Goal: Task Accomplishment & Management: Use online tool/utility

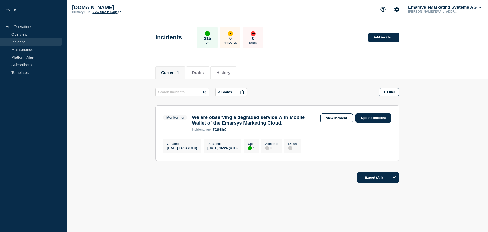
click at [252, 123] on h3 "We are observing a degraded service with Mobile Wallet of the Emarsys Marketing…" at bounding box center [255, 119] width 126 height 11
click at [125, 77] on div "Current 1 Drafts History" at bounding box center [278, 70] width 422 height 18
click at [345, 116] on link "View incident" at bounding box center [336, 118] width 33 height 10
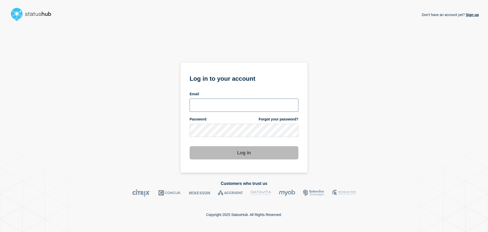
type input "[PERSON_NAME][EMAIL_ADDRESS][PERSON_NAME][DOMAIN_NAME]"
click at [251, 160] on section "Log in to your account Email [PERSON_NAME][EMAIL_ADDRESS][PERSON_NAME][DOMAIN_N…" at bounding box center [244, 118] width 127 height 110
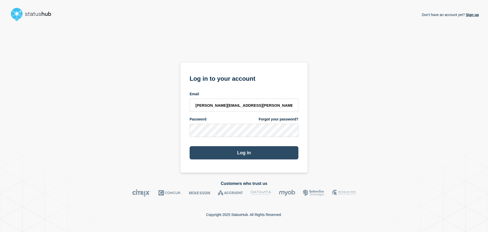
click at [252, 153] on button "Log in" at bounding box center [244, 152] width 109 height 13
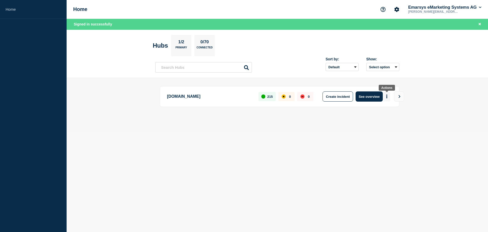
click at [389, 96] on button "More actions" at bounding box center [387, 96] width 7 height 9
click at [277, 148] on body "Home Home Emarsys eMarketing Systems AG partho.paul@emarsys.com Signed in succe…" at bounding box center [244, 116] width 488 height 232
click at [190, 98] on p "trust.emarsys.com" at bounding box center [210, 96] width 86 height 10
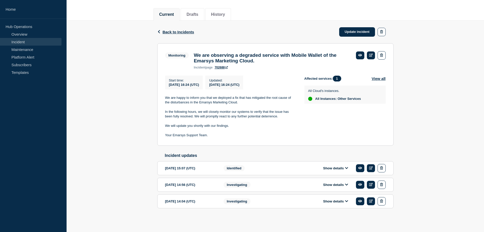
scroll to position [63, 0]
click at [356, 28] on link "Update incident" at bounding box center [357, 31] width 36 height 9
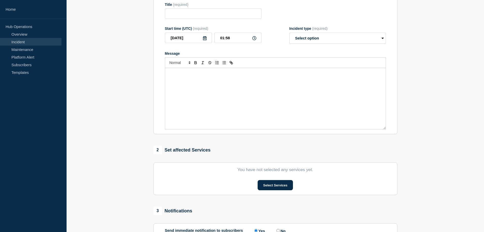
type input "We are observing a degraded service with Mobile Wallet of the Emarsys Marketing…"
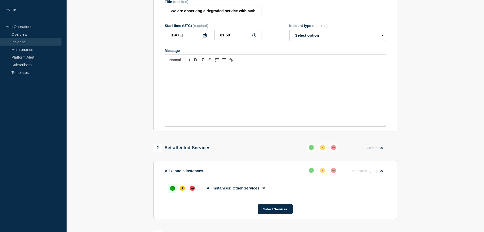
scroll to position [88, 0]
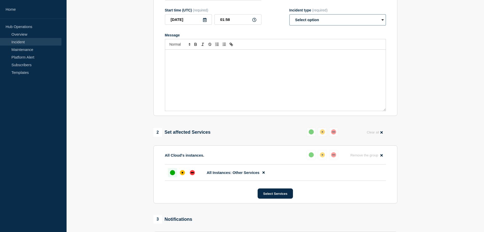
click at [303, 25] on select "Select option Investigating Identified Monitoring Resolved" at bounding box center [338, 19] width 97 height 11
select select "monitoring"
click at [290, 25] on select "Select option Investigating Identified Monitoring Resolved" at bounding box center [338, 19] width 97 height 11
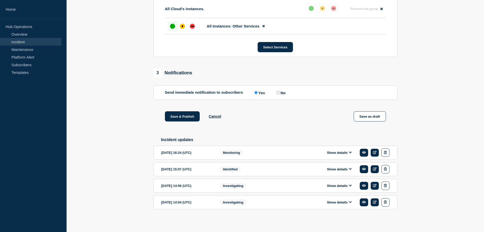
scroll to position [241, 0]
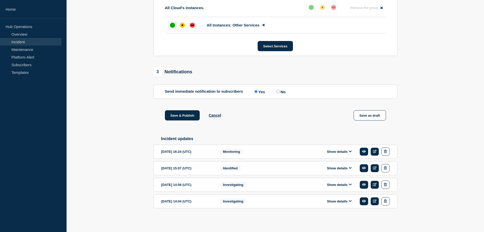
click at [280, 93] on input "No" at bounding box center [278, 91] width 3 height 3
radio input "true"
radio input "false"
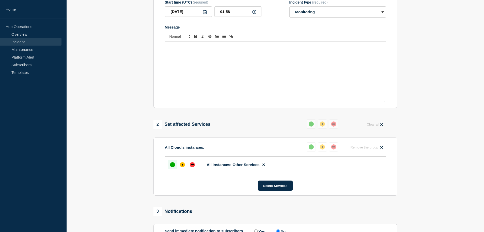
scroll to position [95, 0]
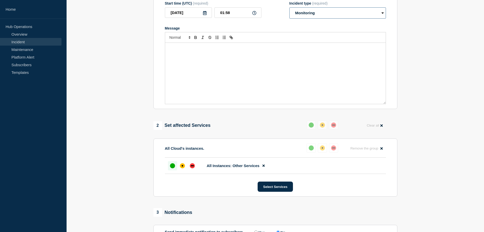
click at [380, 19] on select "Select option Investigating Identified Monitoring Resolved" at bounding box center [338, 12] width 97 height 11
click at [271, 78] on div "Message" at bounding box center [275, 73] width 221 height 61
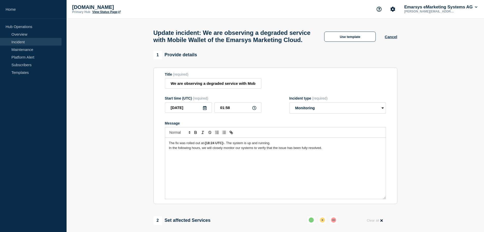
scroll to position [0, 0]
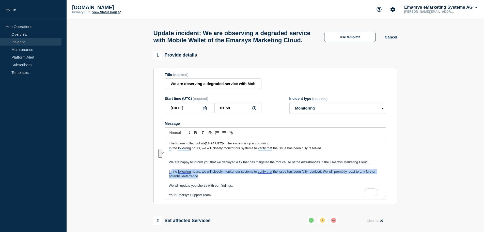
drag, startPoint x: 199, startPoint y: 187, endPoint x: 172, endPoint y: 182, distance: 27.3
click at [172, 178] on span "In the following hours, we will closely monitor our systems to verify that the …" at bounding box center [273, 173] width 208 height 8
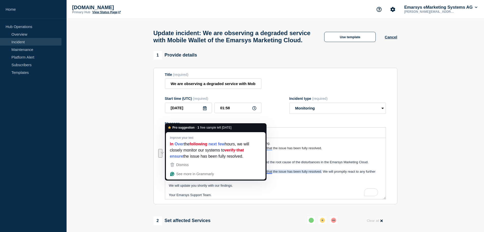
click at [204, 188] on p "We will update you shortly with our findings." at bounding box center [275, 185] width 213 height 5
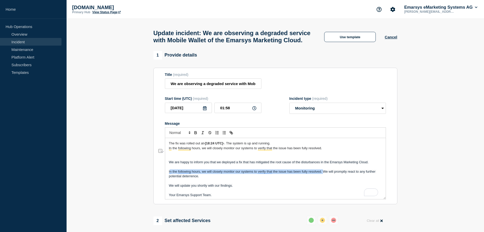
drag, startPoint x: 170, startPoint y: 182, endPoint x: 323, endPoint y: 183, distance: 153.1
click at [323, 178] on span "In the following hours, we will closely monitor our systems to verify that the …" at bounding box center [273, 173] width 208 height 8
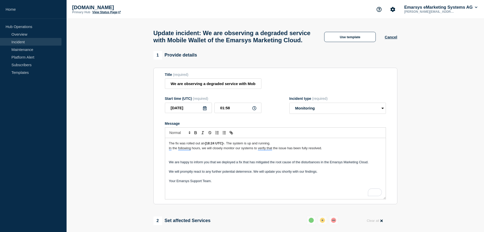
click at [180, 145] on span "The fix was rolled out at" at bounding box center [186, 143] width 35 height 4
click at [246, 145] on span ". The system is up and running." at bounding box center [247, 143] width 46 height 4
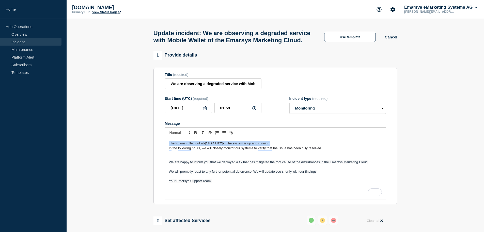
click at [246, 145] on span ". The system is up and running." at bounding box center [247, 143] width 46 height 4
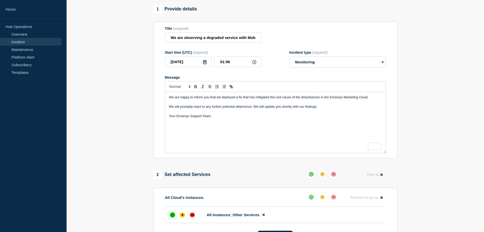
scroll to position [51, 0]
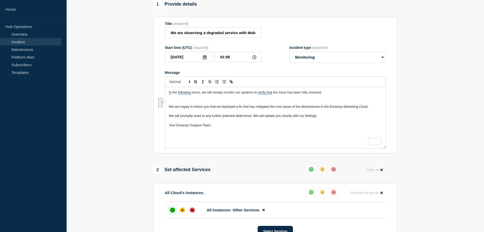
click at [228, 148] on div "In the following hours, we will closely monitor our systems to verify that the …" at bounding box center [275, 117] width 221 height 61
drag, startPoint x: 168, startPoint y: 102, endPoint x: 204, endPoint y: 103, distance: 35.6
click at [204, 103] on div "In the following hours, we will closely monitor our systems to verify that the …" at bounding box center [275, 117] width 221 height 61
click at [176, 94] on span "We will closely monitor our systems to verify that the issue has been fully res…" at bounding box center [229, 92] width 121 height 4
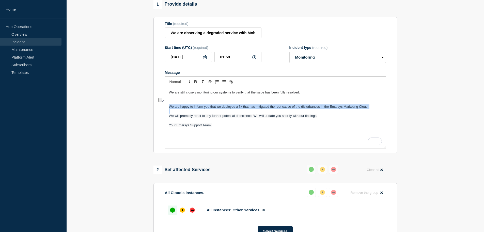
drag, startPoint x: 168, startPoint y: 117, endPoint x: 370, endPoint y: 119, distance: 201.6
click at [370, 119] on div "We are still closely monitoring our systems to verify that the issue has been f…" at bounding box center [275, 117] width 221 height 61
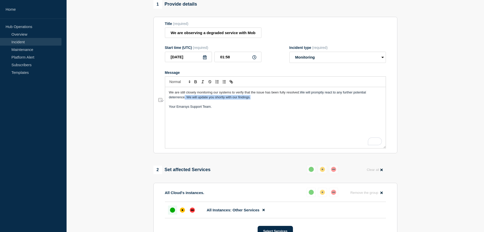
drag, startPoint x: 184, startPoint y: 108, endPoint x: 252, endPoint y: 109, distance: 67.4
click at [252, 99] on p "We are still closely monitoring our systems to verify that the issue has been f…" at bounding box center [275, 94] width 213 height 9
click at [185, 99] on span "We will promptly react to any further potential deterrence. We will update you …" at bounding box center [268, 94] width 198 height 8
drag, startPoint x: 301, startPoint y: 102, endPoint x: 310, endPoint y: 110, distance: 11.9
click at [310, 99] on p "We are still closely monitoring our systems to verify that the issue has been f…" at bounding box center [275, 94] width 213 height 9
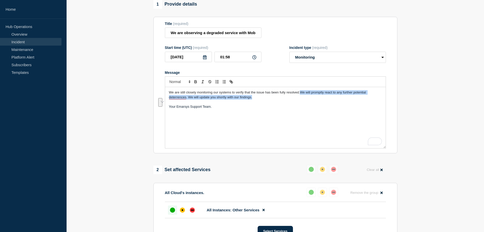
copy span "We will promptly react to any further potential deterrences. We will update you…"
click at [227, 125] on div "We are still closely monitoring our systems to verify that the issue has been f…" at bounding box center [275, 117] width 221 height 61
drag, startPoint x: 302, startPoint y: 103, endPoint x: 324, endPoint y: 102, distance: 21.6
click at [324, 99] on span "We will promptly react to any further potential deterrences. We will update you…" at bounding box center [268, 94] width 198 height 8
click at [310, 104] on p "To enrich screen reader interactions, please activate Accessibility in Grammarl…" at bounding box center [275, 101] width 213 height 5
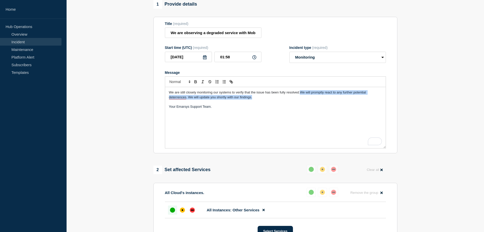
drag, startPoint x: 300, startPoint y: 103, endPoint x: 306, endPoint y: 109, distance: 8.5
click at [306, 99] on p "We are still closely monitoring our systems to verify that the issue has been f…" at bounding box center [275, 94] width 213 height 9
click at [183, 99] on span "We are still closely monitoring our systems to verify that the issue has been f…" at bounding box center [268, 94] width 199 height 8
click at [207, 122] on div "We are still closely monitoring our systems to verify that the issue has been f…" at bounding box center [275, 117] width 221 height 61
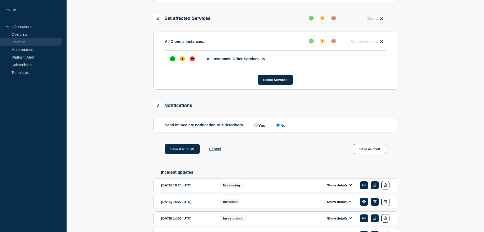
scroll to position [203, 0]
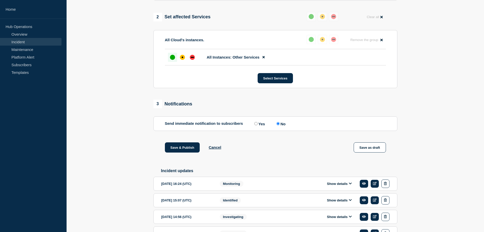
click at [173, 60] on div "up" at bounding box center [172, 57] width 5 height 5
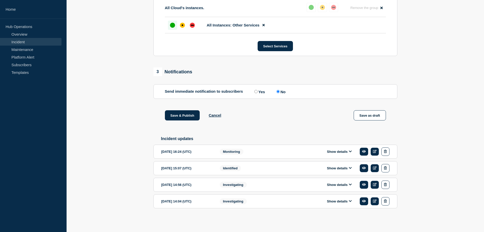
scroll to position [248, 0]
click at [191, 115] on button "Save & Publish" at bounding box center [182, 115] width 35 height 10
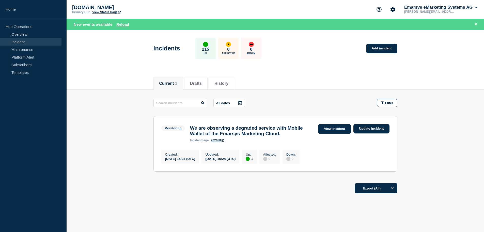
click at [329, 132] on link "View incident" at bounding box center [334, 129] width 33 height 10
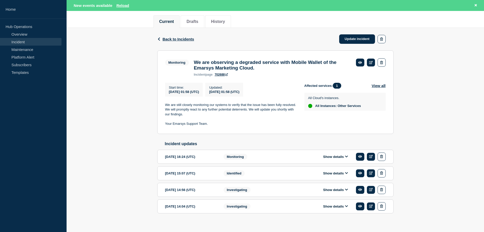
scroll to position [71, 0]
